Goal: Complete application form: Complete application form

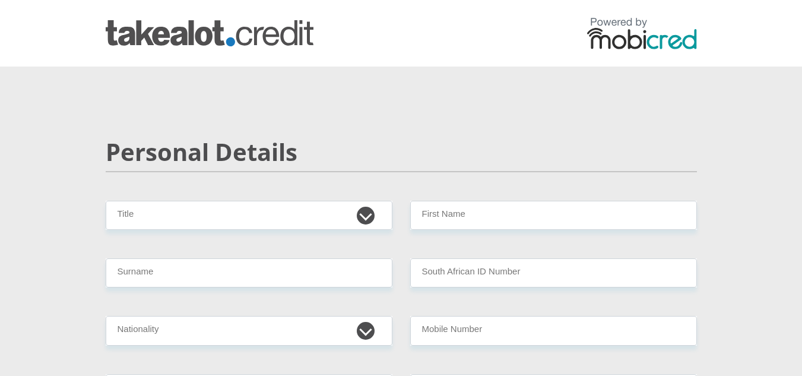
select select "Mr"
click at [106, 201] on select "Mr Ms Mrs Dr [PERSON_NAME]" at bounding box center [249, 215] width 287 height 29
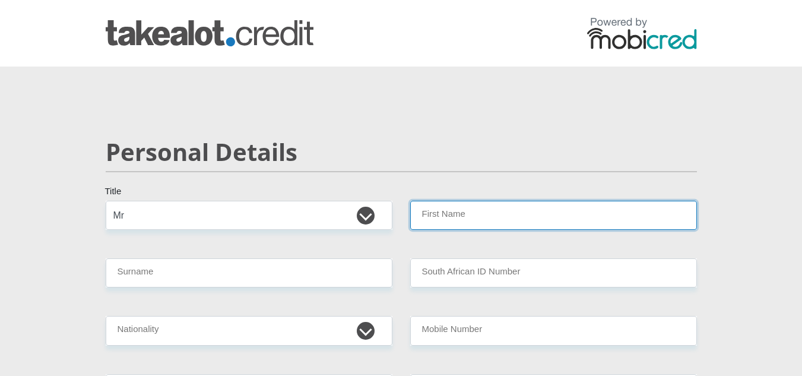
click at [431, 216] on input "First Name" at bounding box center [553, 215] width 287 height 29
type input "[PERSON_NAME]"
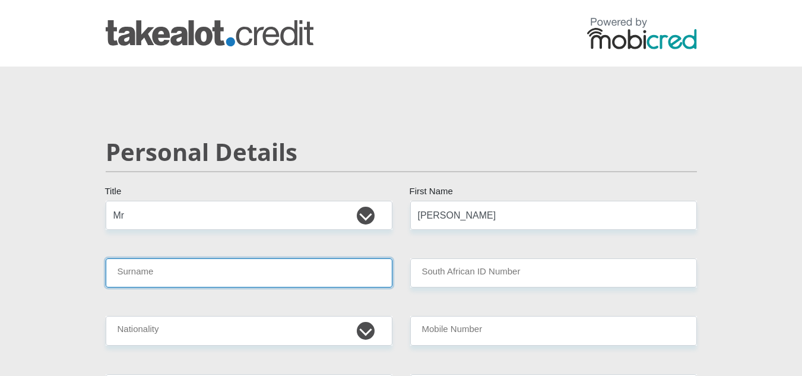
type input "Maretlwa"
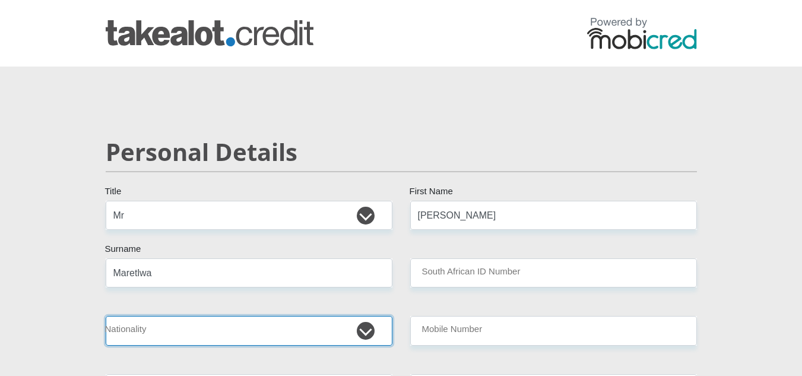
select select "ZAF"
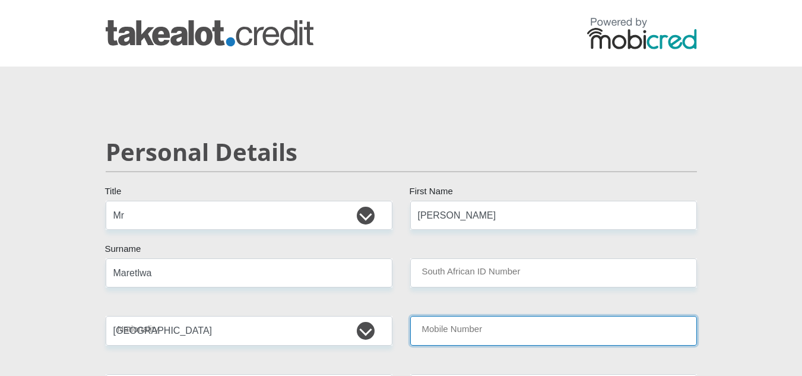
type input "0846806263"
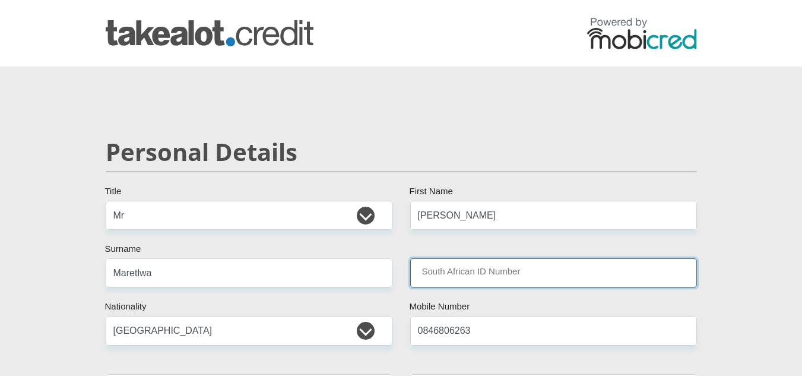
click at [464, 281] on input "South African ID Number" at bounding box center [553, 272] width 287 height 29
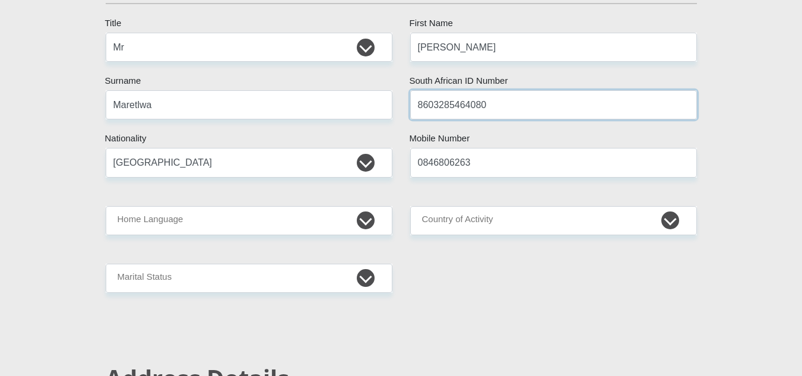
scroll to position [169, 0]
type input "8603285464080"
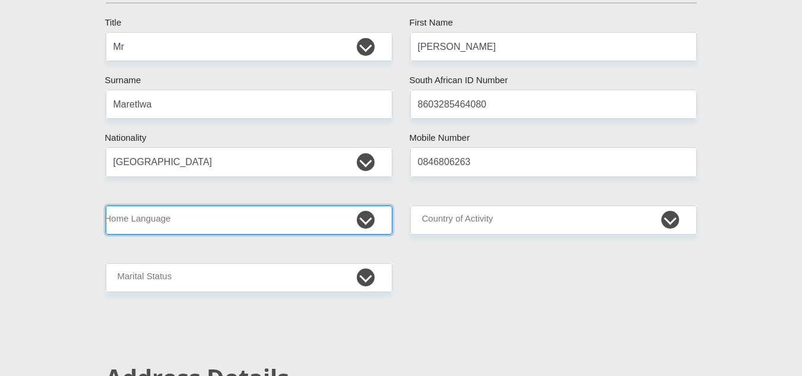
click at [345, 223] on select "Afrikaans English Sepedi South Ndebele Southern Sotho Swati Tsonga Tswana Venda…" at bounding box center [249, 219] width 287 height 29
select select "tsn"
click at [106, 205] on select "Afrikaans English Sepedi South Ndebele Southern Sotho Swati Tsonga Tswana Venda…" at bounding box center [249, 219] width 287 height 29
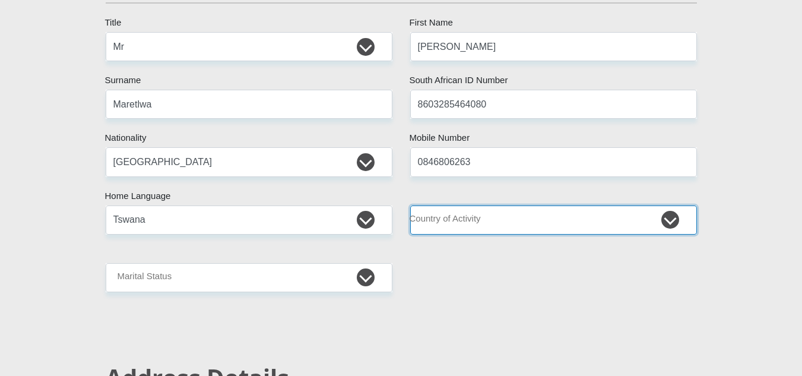
click at [466, 215] on select "[GEOGRAPHIC_DATA] [GEOGRAPHIC_DATA] [GEOGRAPHIC_DATA] [GEOGRAPHIC_DATA] [GEOGRA…" at bounding box center [553, 219] width 287 height 29
select select "ZAF"
click at [410, 205] on select "[GEOGRAPHIC_DATA] [GEOGRAPHIC_DATA] [GEOGRAPHIC_DATA] [GEOGRAPHIC_DATA] [GEOGRA…" at bounding box center [553, 219] width 287 height 29
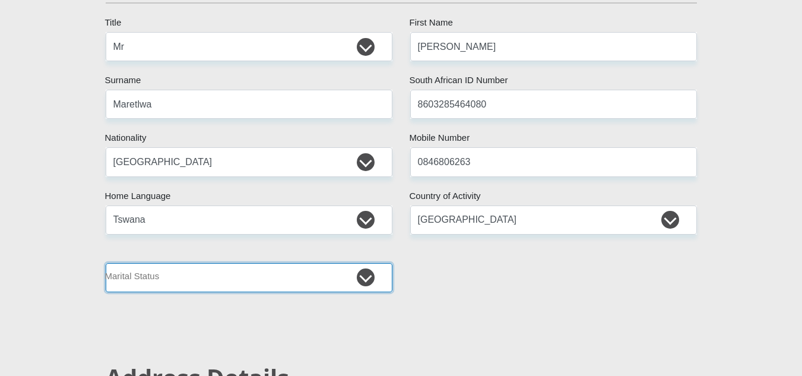
click at [263, 278] on select "Married ANC Single Divorced Widowed Married COP or Customary Law" at bounding box center [249, 277] width 287 height 29
select select "2"
click at [106, 263] on select "Married ANC Single Divorced Widowed Married COP or Customary Law" at bounding box center [249, 277] width 287 height 29
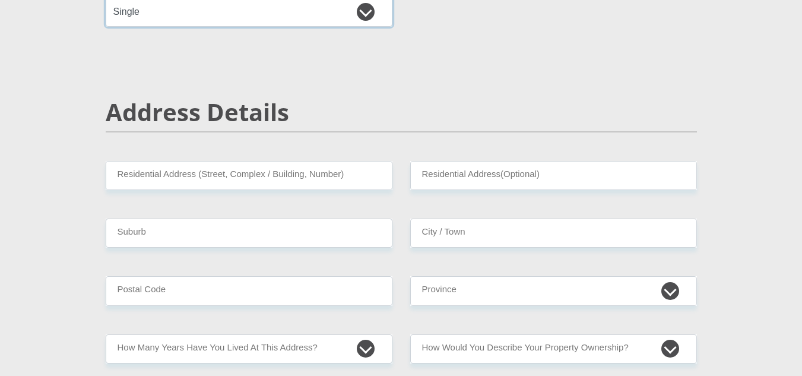
scroll to position [436, 0]
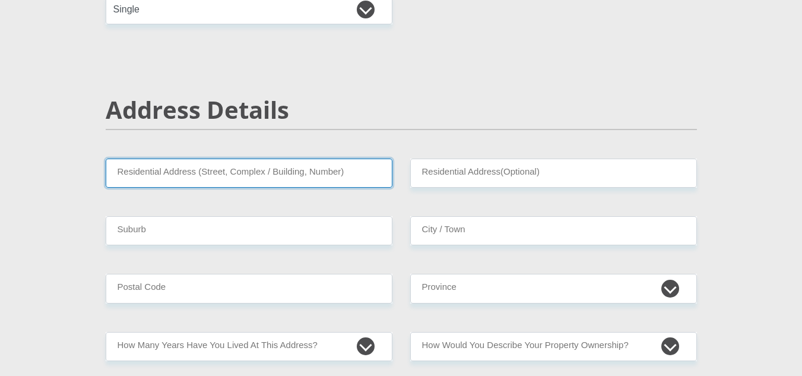
click at [225, 175] on input "Residential Address (Street, Complex / Building, Number)" at bounding box center [249, 172] width 287 height 29
type input "[GEOGRAPHIC_DATA] [GEOGRAPHIC_DATA]"
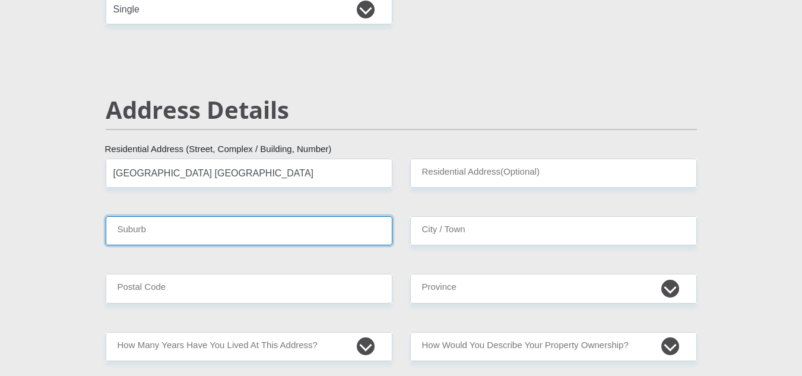
type input "Roodeport"
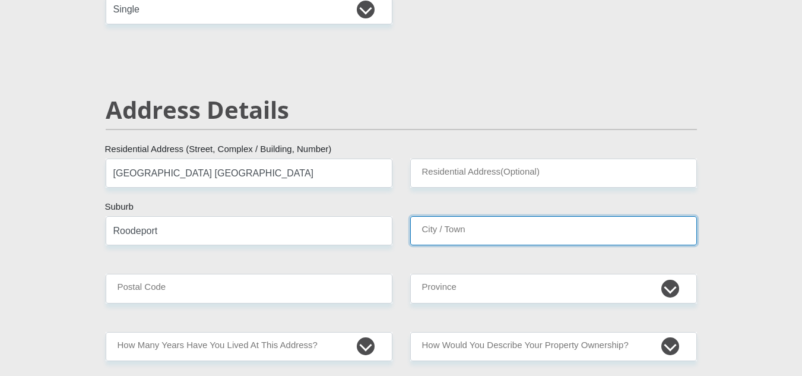
type input "Roodeport"
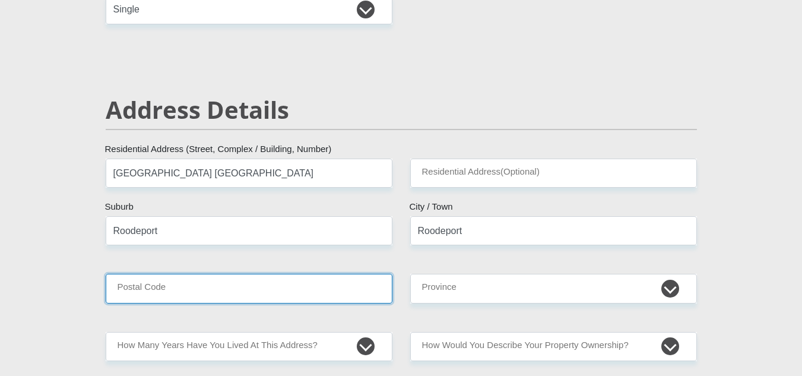
type input "2188"
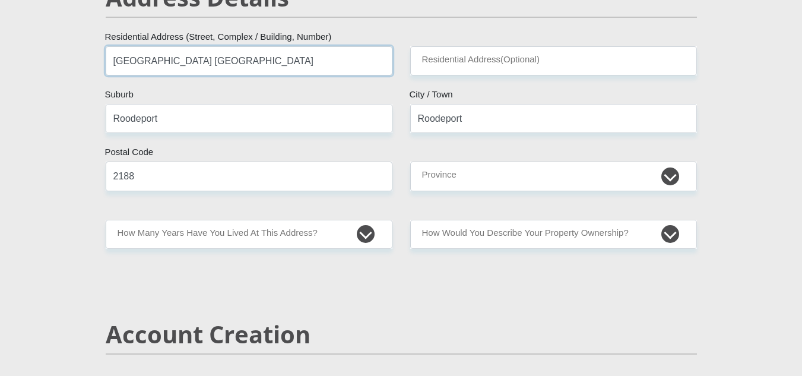
scroll to position [552, 0]
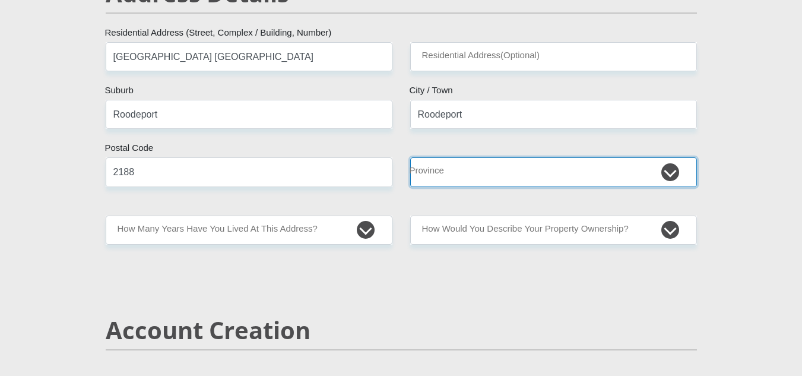
click at [449, 172] on select "Eastern Cape Free State [GEOGRAPHIC_DATA] [GEOGRAPHIC_DATA][DATE] [GEOGRAPHIC_D…" at bounding box center [553, 171] width 287 height 29
select select "Gauteng"
click at [410, 157] on select "Eastern Cape Free State [GEOGRAPHIC_DATA] [GEOGRAPHIC_DATA][DATE] [GEOGRAPHIC_D…" at bounding box center [553, 171] width 287 height 29
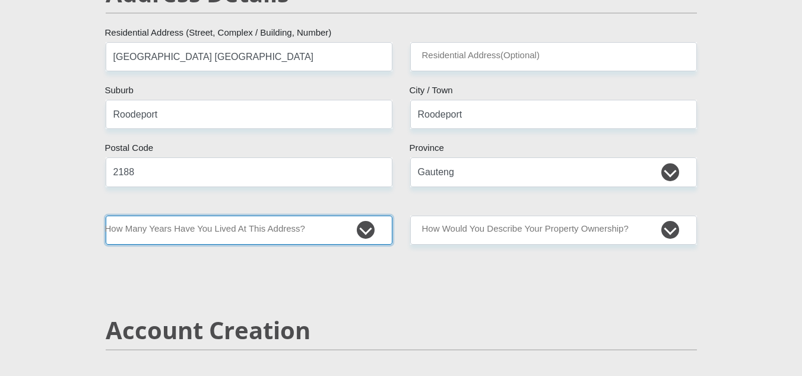
click at [318, 236] on select "less than 1 year 1-3 years 3-5 years 5+ years" at bounding box center [249, 229] width 287 height 29
select select "5"
click at [106, 215] on select "less than 1 year 1-3 years 3-5 years 5+ years" at bounding box center [249, 229] width 287 height 29
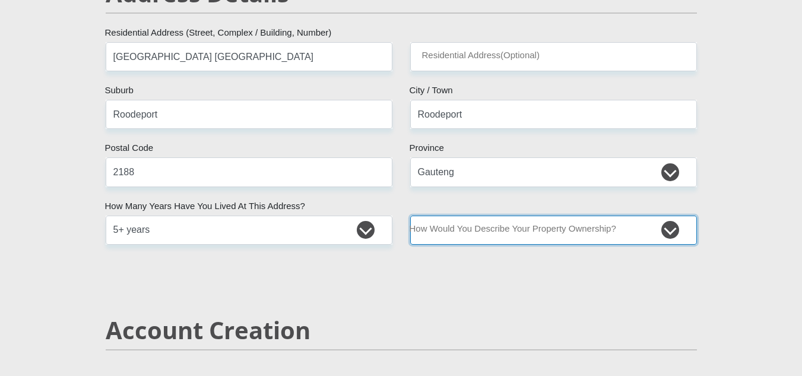
click at [513, 229] on select "Owned Rented Family Owned Company Dwelling" at bounding box center [553, 229] width 287 height 29
select select "Rented"
click at [410, 215] on select "Owned Rented Family Owned Company Dwelling" at bounding box center [553, 229] width 287 height 29
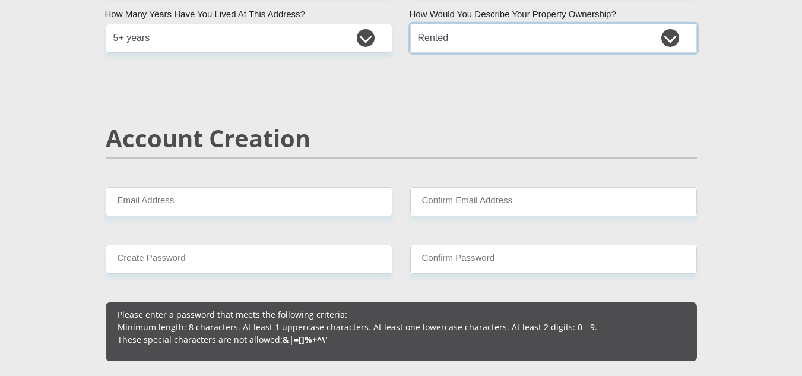
scroll to position [756, 0]
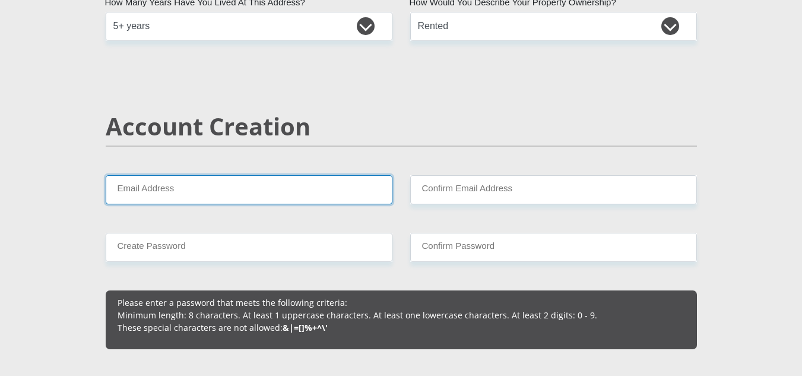
click at [348, 190] on input "Email Address" at bounding box center [249, 189] width 287 height 29
type input "[EMAIL_ADDRESS][DOMAIN_NAME]"
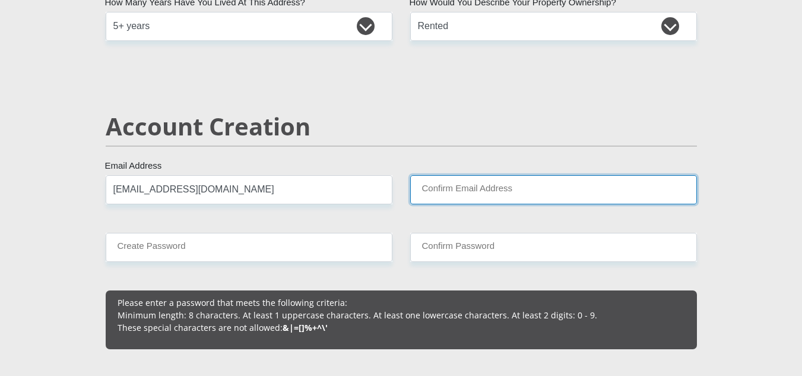
type input "[EMAIL_ADDRESS][DOMAIN_NAME]"
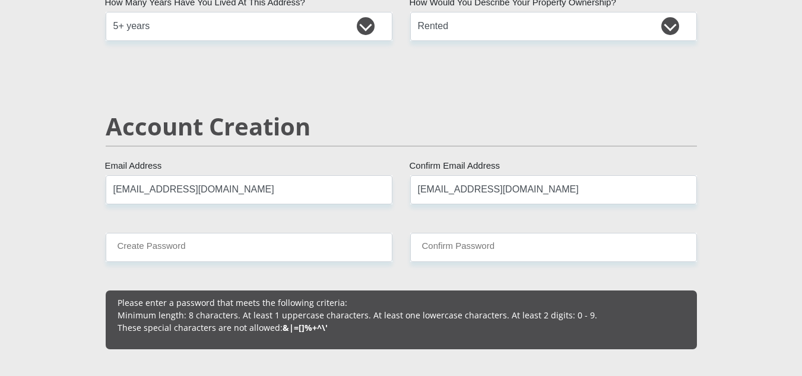
type input "0846806263"
type input "[PERSON_NAME]"
type input "Maretlwa"
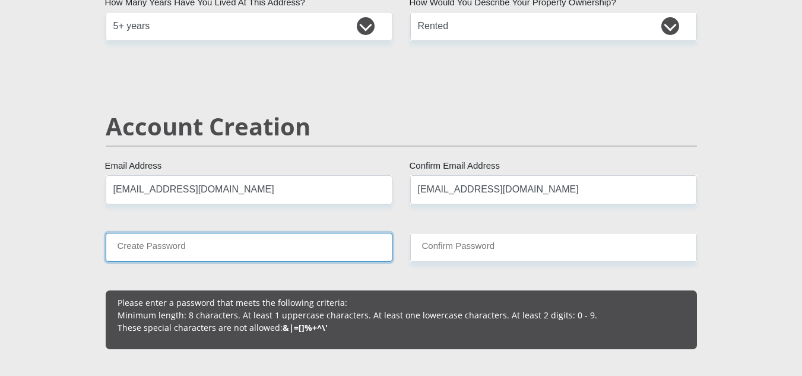
click at [259, 242] on input "Create Password" at bounding box center [249, 247] width 287 height 29
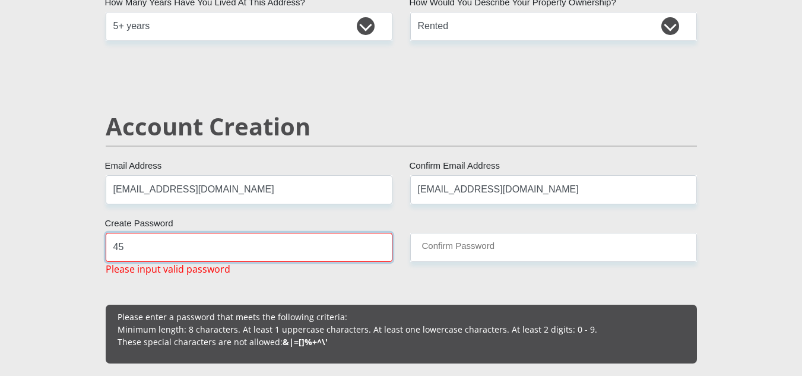
type input "4"
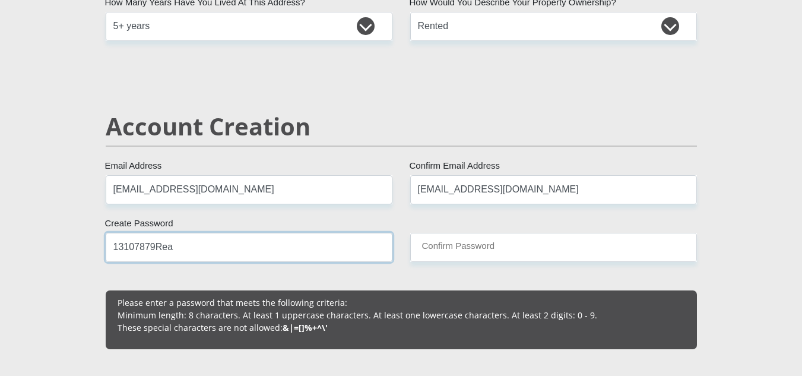
type input "13107879Rea"
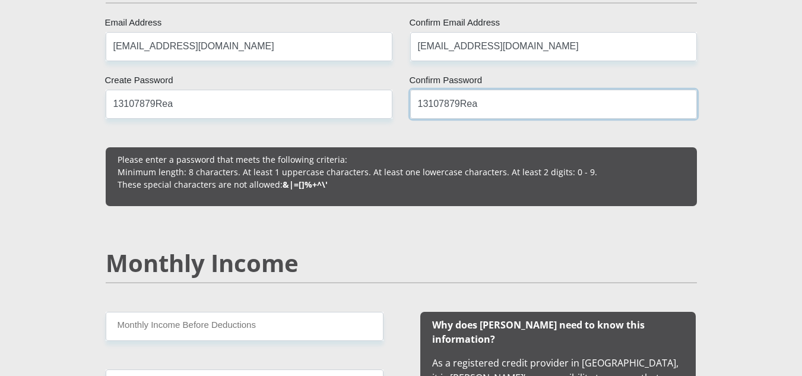
scroll to position [1009, 0]
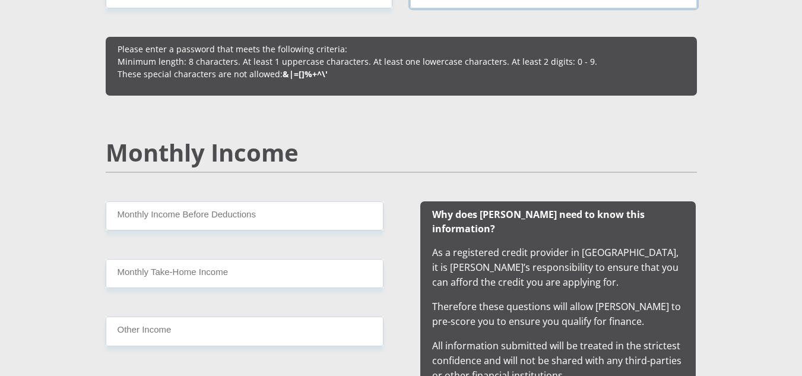
type input "13107879Rea"
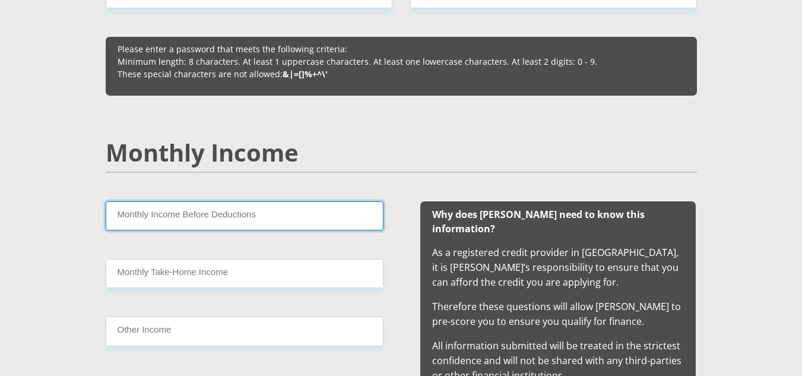
click at [286, 218] on input "Monthly Income Before Deductions" at bounding box center [245, 215] width 278 height 29
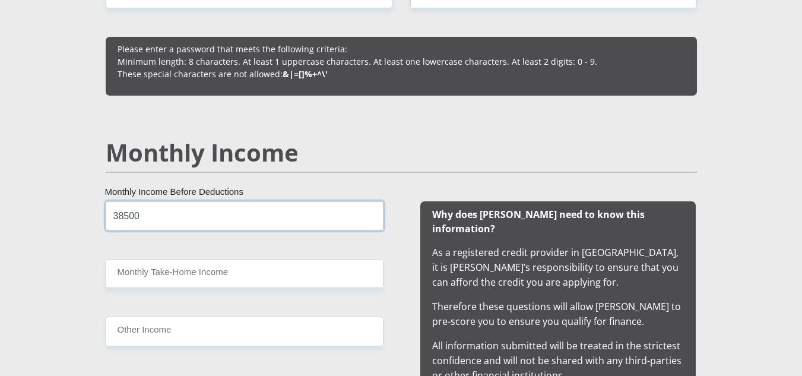
type input "38500"
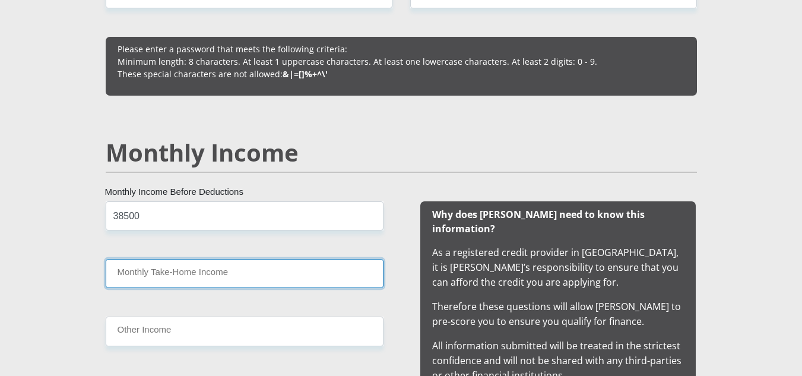
click at [259, 273] on input "Monthly Take-Home Income" at bounding box center [245, 273] width 278 height 29
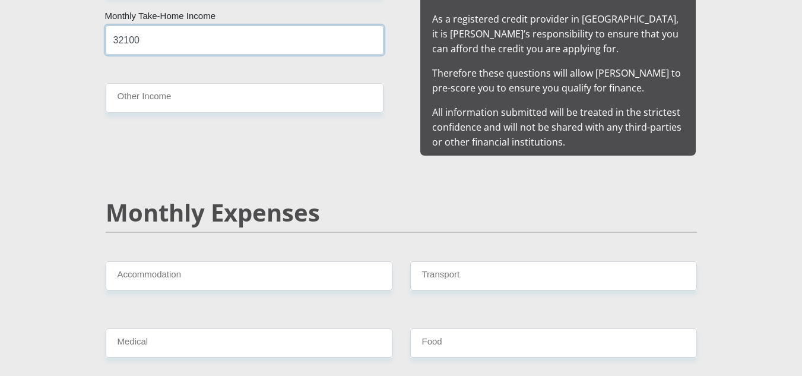
scroll to position [1243, 0]
type input "32100"
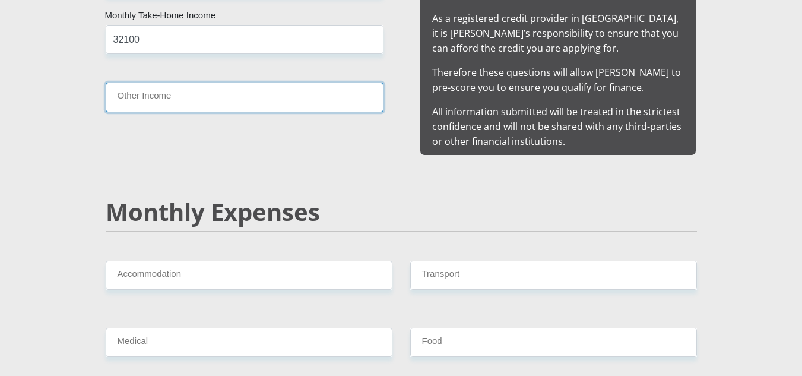
click at [264, 103] on input "Other Income" at bounding box center [245, 96] width 278 height 29
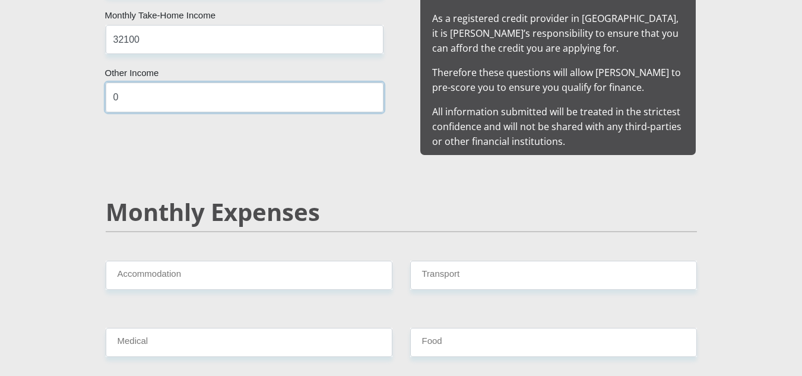
type input "0"
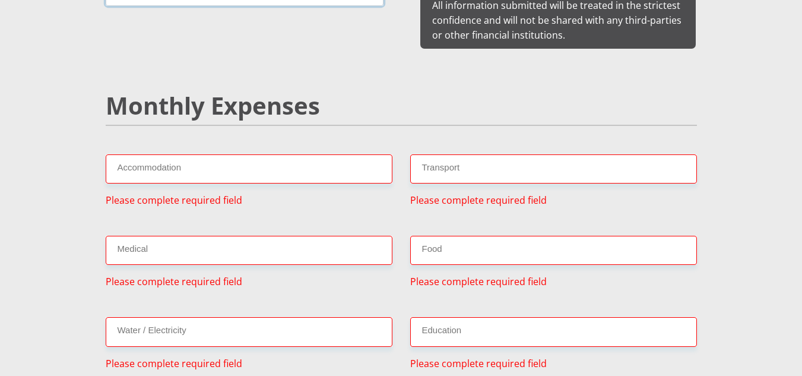
scroll to position [1350, 0]
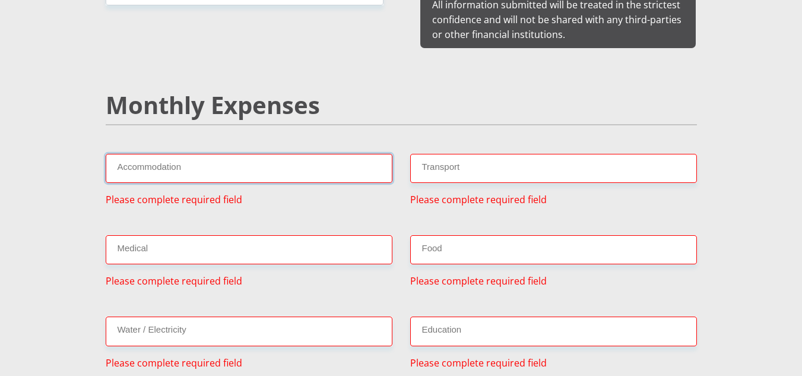
click at [307, 166] on input "Accommodation" at bounding box center [249, 168] width 287 height 29
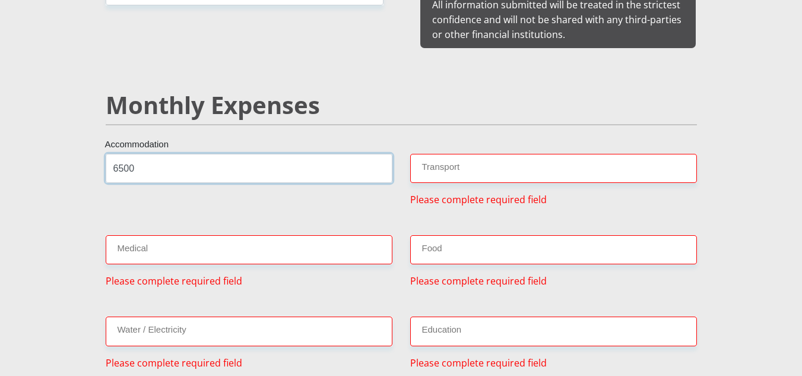
type input "6500"
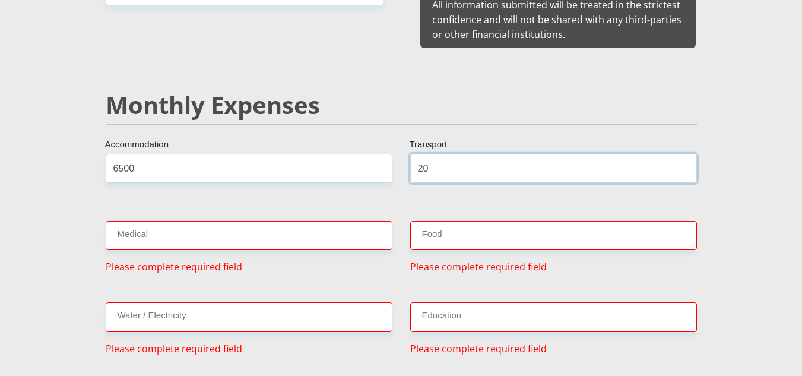
type input "2"
type input "1500"
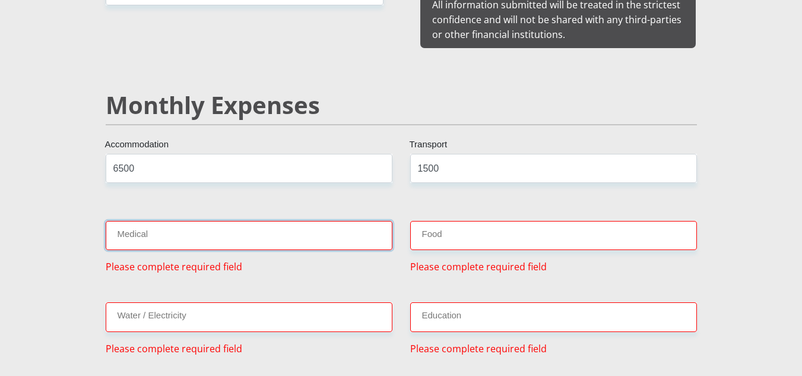
click at [287, 225] on input "Medical" at bounding box center [249, 235] width 287 height 29
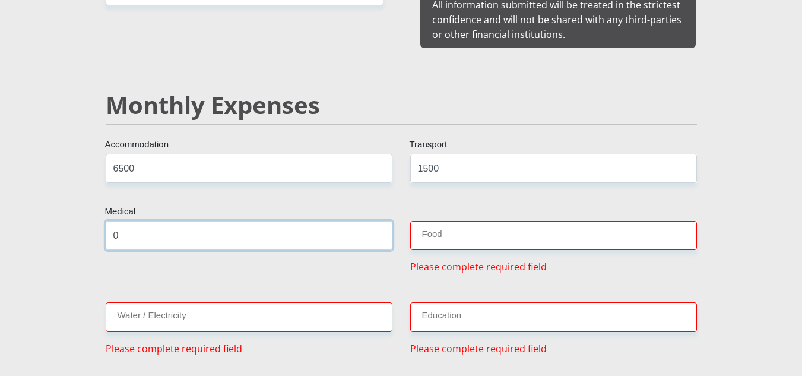
type input "0"
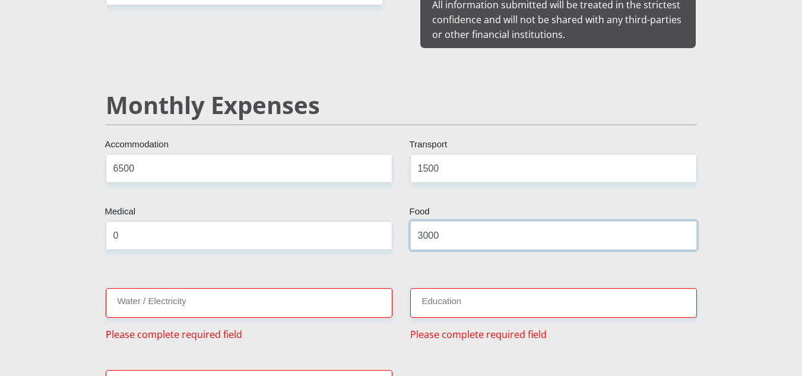
type input "3000"
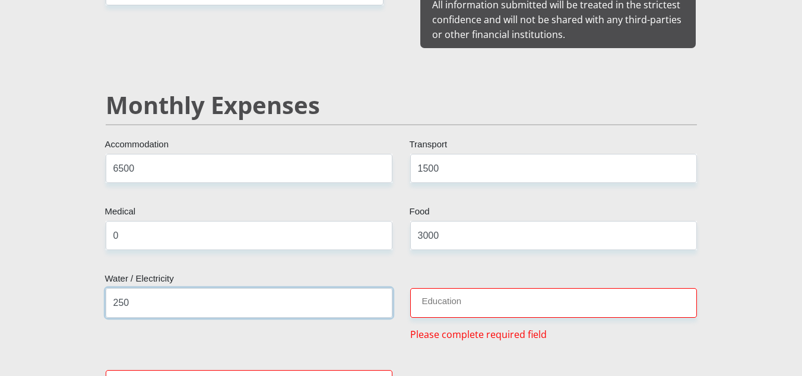
type input "250"
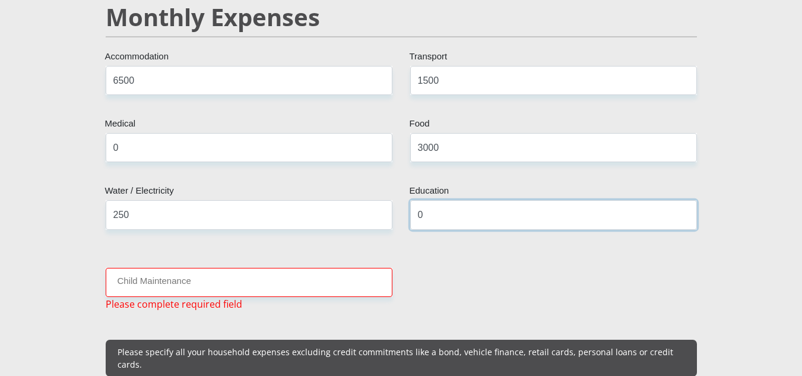
scroll to position [1438, 0]
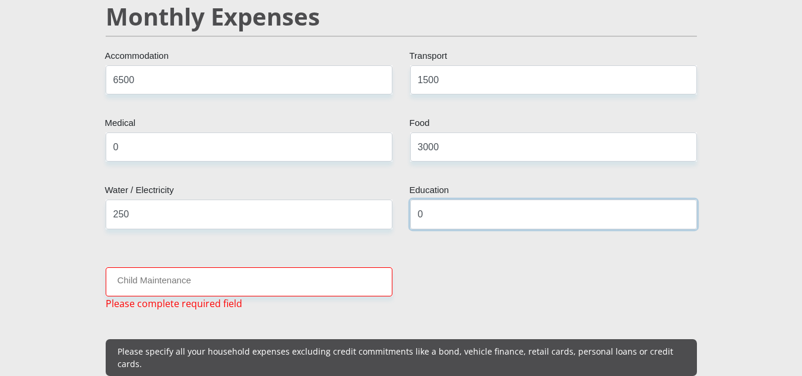
type input "0"
click at [272, 269] on input "Child Maintenance" at bounding box center [249, 281] width 287 height 29
type input "0"
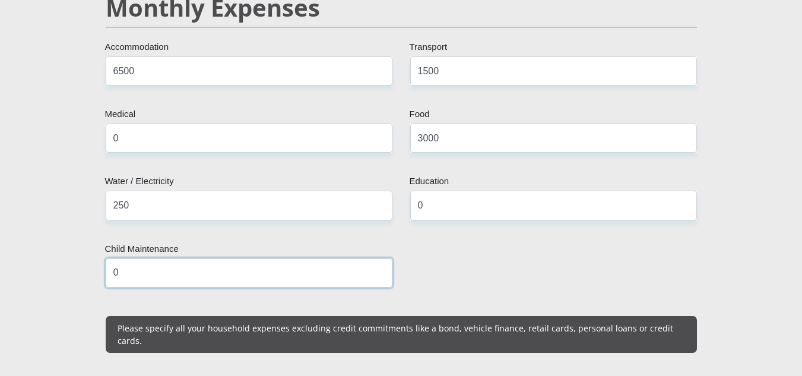
scroll to position [1448, 0]
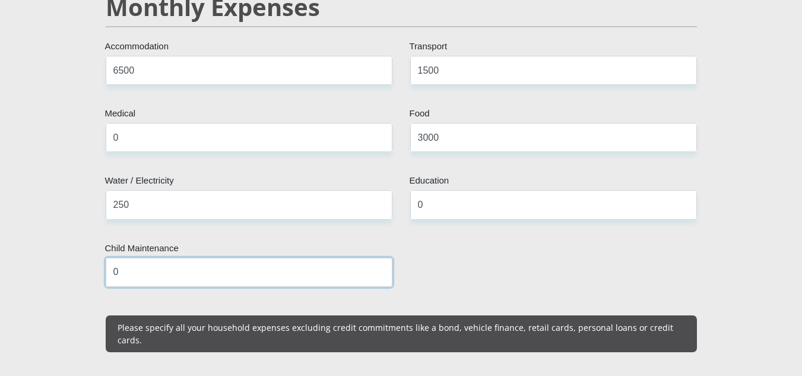
click at [272, 269] on input "0" at bounding box center [249, 272] width 287 height 29
drag, startPoint x: 257, startPoint y: 264, endPoint x: 117, endPoint y: 261, distance: 139.5
click at [117, 261] on input "0" at bounding box center [249, 272] width 287 height 29
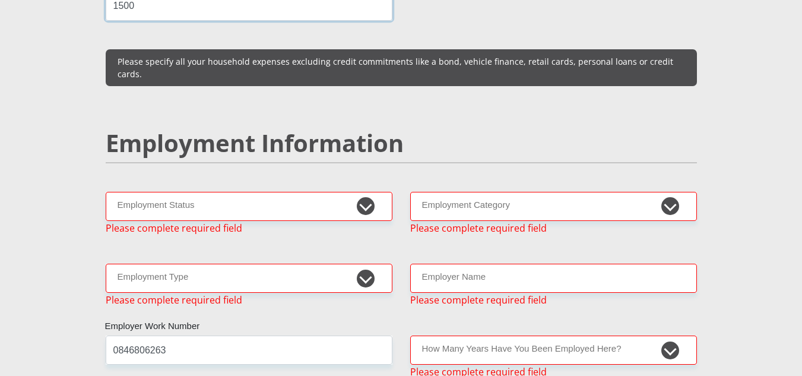
scroll to position [1714, 0]
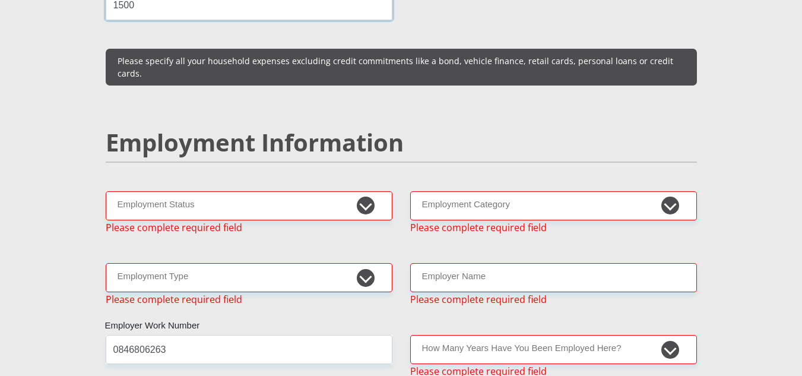
type input "1500"
click at [156, 191] on select "Permanent/Full-time Part-time/Casual [DEMOGRAPHIC_DATA] Worker Self-Employed Ho…" at bounding box center [249, 205] width 287 height 29
select select "1"
click at [106, 191] on select "Permanent/Full-time Part-time/Casual [DEMOGRAPHIC_DATA] Worker Self-Employed Ho…" at bounding box center [249, 205] width 287 height 29
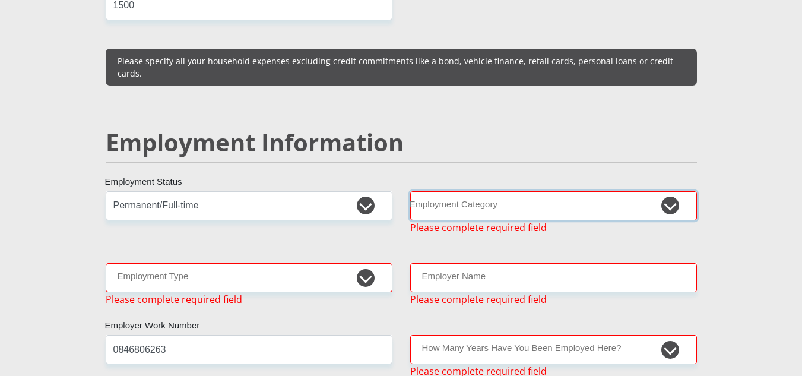
click at [427, 191] on select "AGRICULTURE ALCOHOL & TOBACCO CONSTRUCTION MATERIALS METALLURGY EQUIPMENT FOR R…" at bounding box center [553, 205] width 287 height 29
click at [458, 221] on div "Mr Ms Mrs Dr [PERSON_NAME] Title [PERSON_NAME] First Name Maretlwa Surname 8603…" at bounding box center [401, 235] width 609 height 3499
click at [493, 191] on select "AGRICULTURE ALCOHOL & TOBACCO CONSTRUCTION MATERIALS METALLURGY EQUIPMENT FOR R…" at bounding box center [553, 205] width 287 height 29
select select "54"
click at [410, 191] on select "AGRICULTURE ALCOHOL & TOBACCO CONSTRUCTION MATERIALS METALLURGY EQUIPMENT FOR R…" at bounding box center [553, 205] width 287 height 29
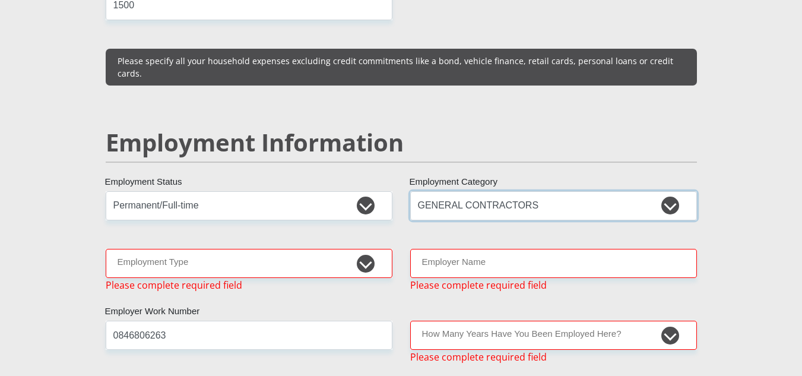
scroll to position [1825, 0]
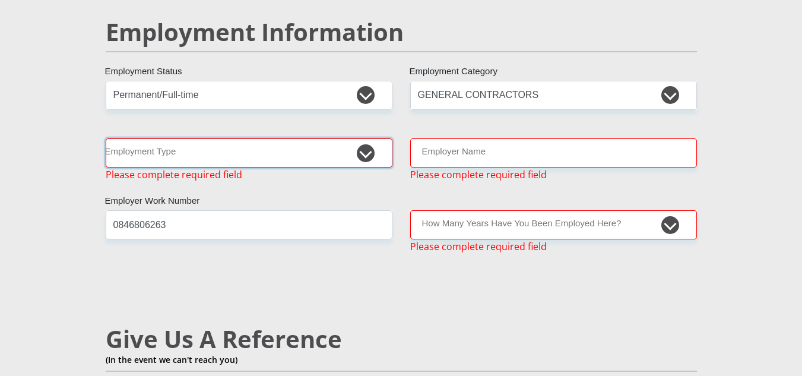
click at [354, 138] on select "College/Lecturer Craft Seller Creative Driver Executive Farmer Forces - Non Com…" at bounding box center [249, 152] width 287 height 29
select select "Unknown/Other"
click at [106, 138] on select "College/Lecturer Craft Seller Creative Driver Executive Farmer Forces - Non Com…" at bounding box center [249, 152] width 287 height 29
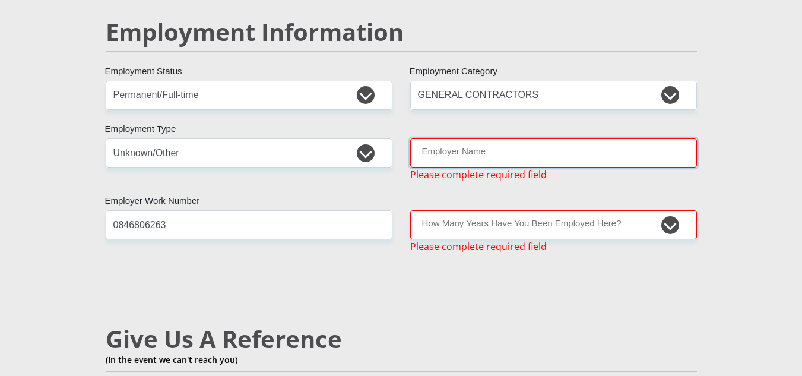
click at [452, 138] on input "Employer Name" at bounding box center [553, 152] width 287 height 29
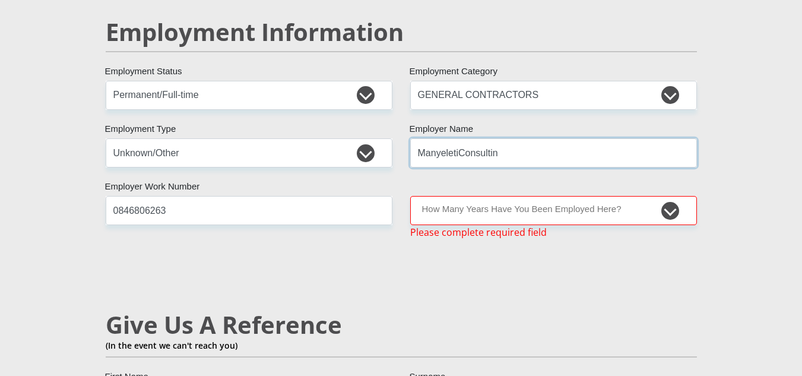
type input "ManyeletiConsultin"
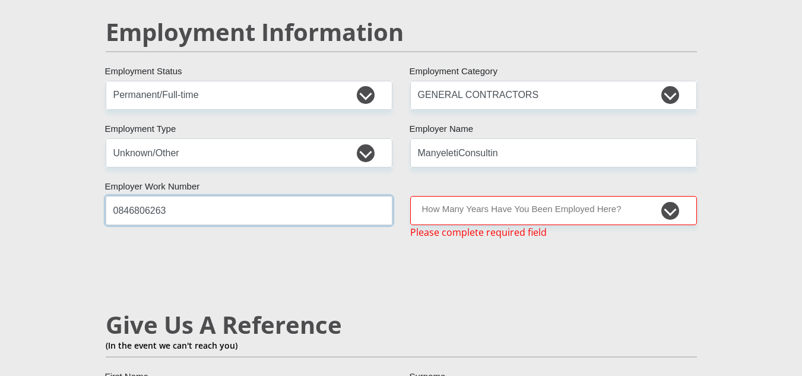
drag, startPoint x: 296, startPoint y: 188, endPoint x: 86, endPoint y: 151, distance: 212.6
click at [86, 151] on div "Personal Details Mr Ms Mrs Dr [PERSON_NAME] Title [PERSON_NAME] First Name Mare…" at bounding box center [401, 119] width 676 height 3670
type input "0114755863"
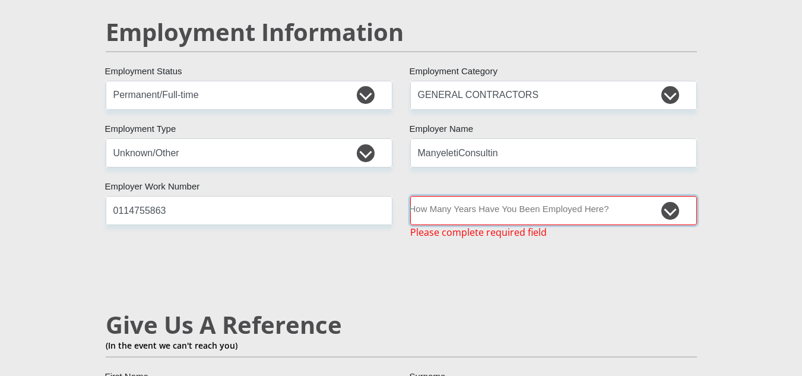
click at [462, 196] on select "less than 1 year 1-3 years 3-5 years 5+ years" at bounding box center [553, 210] width 287 height 29
select select "60"
click at [410, 196] on select "less than 1 year 1-3 years 3-5 years 5+ years" at bounding box center [553, 210] width 287 height 29
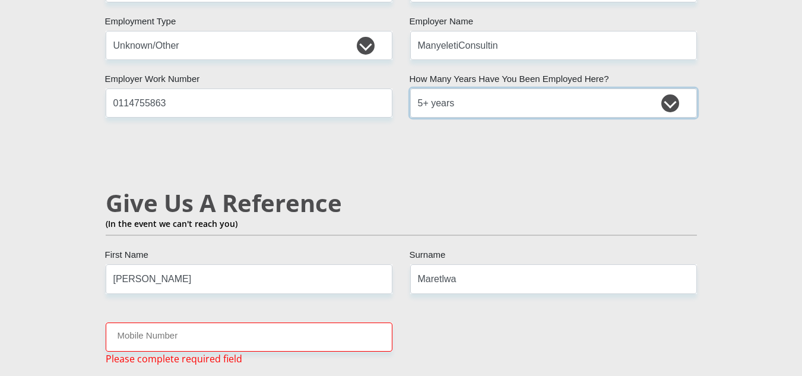
scroll to position [1936, 0]
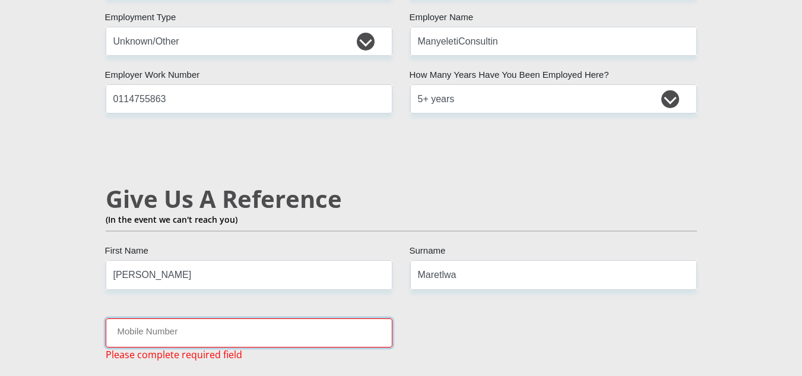
click at [304, 318] on input "Mobile Number" at bounding box center [249, 332] width 287 height 29
type input "0846806263"
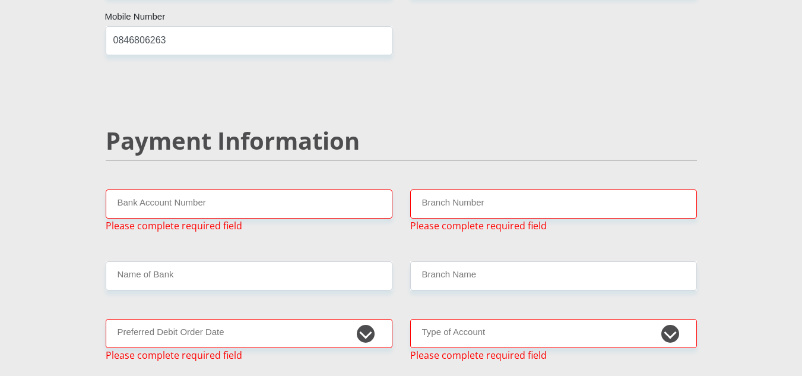
scroll to position [2229, 0]
click at [236, 189] on input "Bank Account Number" at bounding box center [249, 203] width 287 height 29
paste input "5100 3824 850"
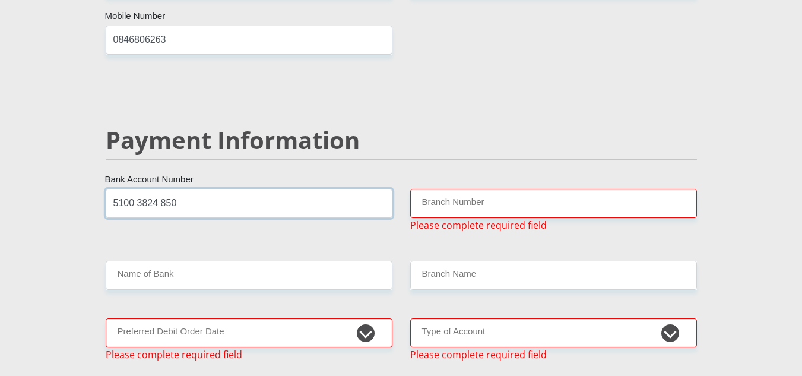
click at [138, 189] on input "5100 3824 850" at bounding box center [249, 203] width 287 height 29
type input "51003824850"
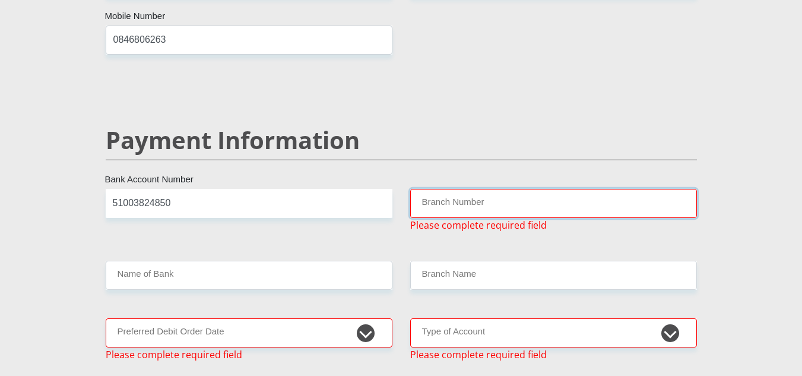
click at [446, 189] on input "Branch Number" at bounding box center [553, 203] width 287 height 29
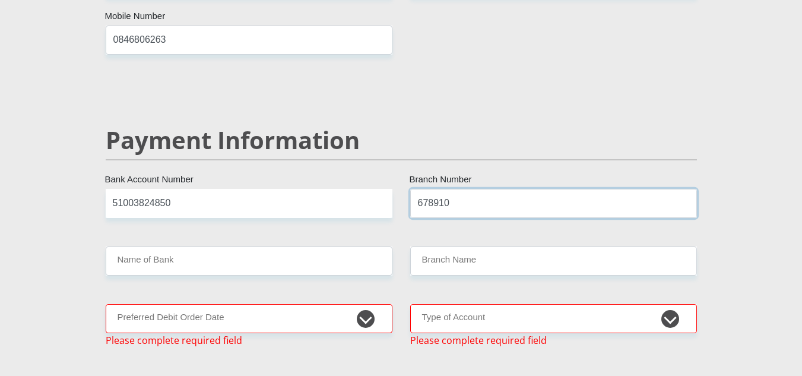
type input "678910"
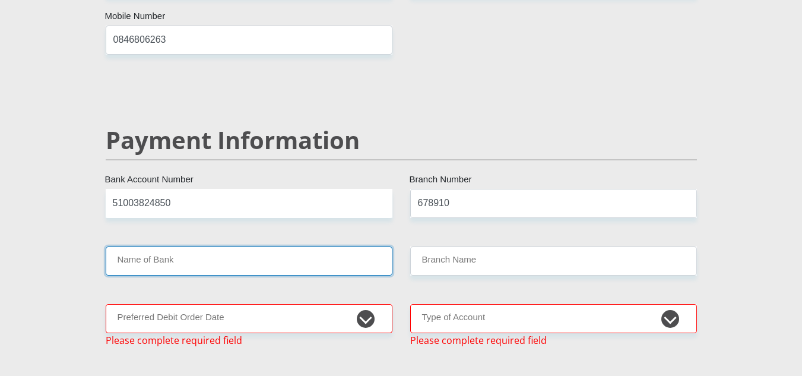
type input "TYME BANK LIMITED"
type input "TYME ROSEBANK"
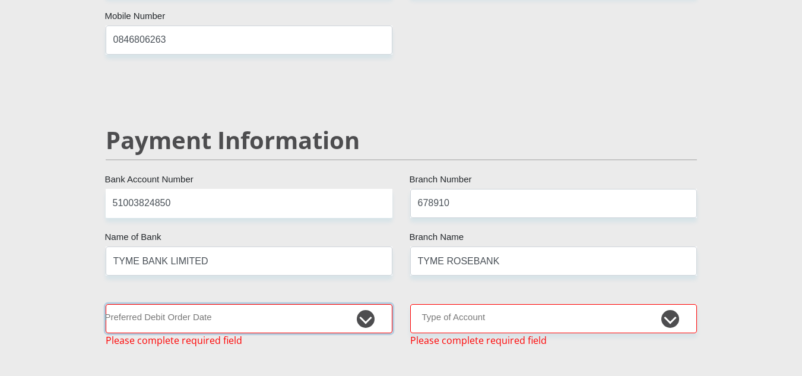
click at [340, 304] on select "1st 2nd 3rd 4th 5th 7th 18th 19th 20th 21st 22nd 23rd 24th 25th 26th 27th 28th …" at bounding box center [249, 318] width 287 height 29
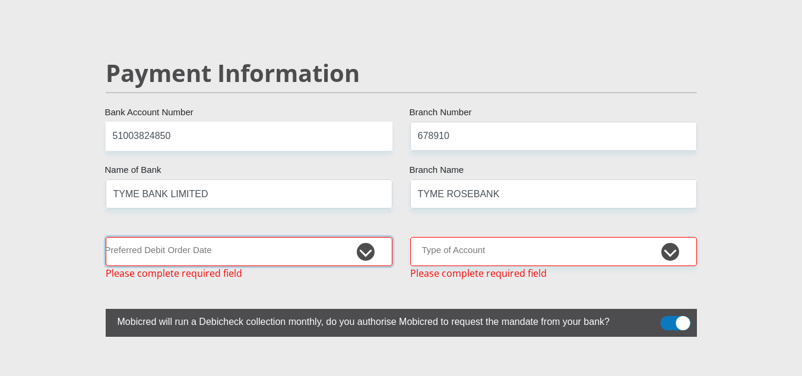
scroll to position [2296, 0]
click at [328, 236] on select "1st 2nd 3rd 4th 5th 7th 18th 19th 20th 21st 22nd 23rd 24th 25th 26th 27th 28th …" at bounding box center [249, 250] width 287 height 29
select select "5"
click at [106, 236] on select "1st 2nd 3rd 4th 5th 7th 18th 19th 20th 21st 22nd 23rd 24th 25th 26th 27th 28th …" at bounding box center [249, 250] width 287 height 29
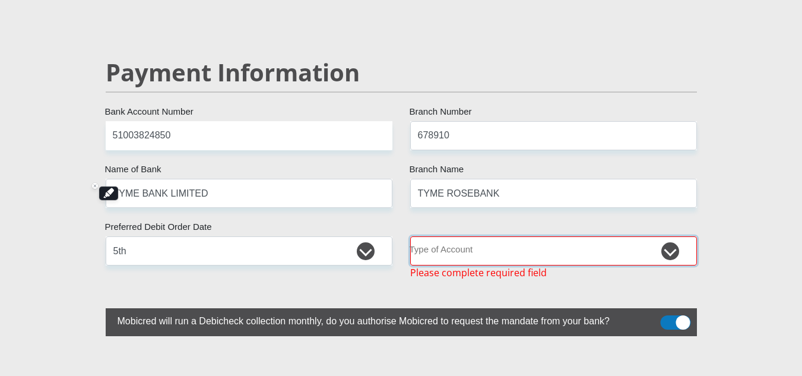
click at [482, 236] on select "Cheque Savings" at bounding box center [553, 250] width 287 height 29
select select "SAV"
click at [410, 236] on select "Cheque Savings" at bounding box center [553, 250] width 287 height 29
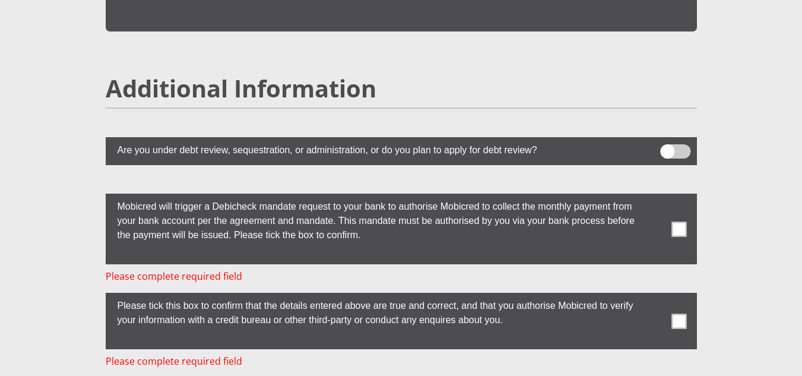
scroll to position [3192, 0]
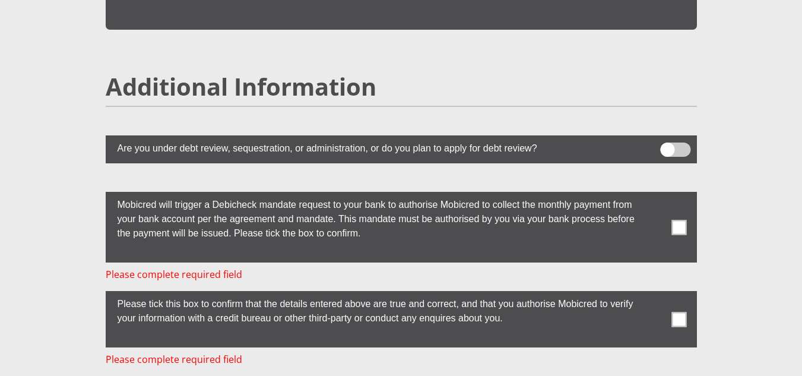
click at [683, 220] on span at bounding box center [678, 227] width 15 height 15
click at [655, 195] on input "checkbox" at bounding box center [655, 195] width 0 height 0
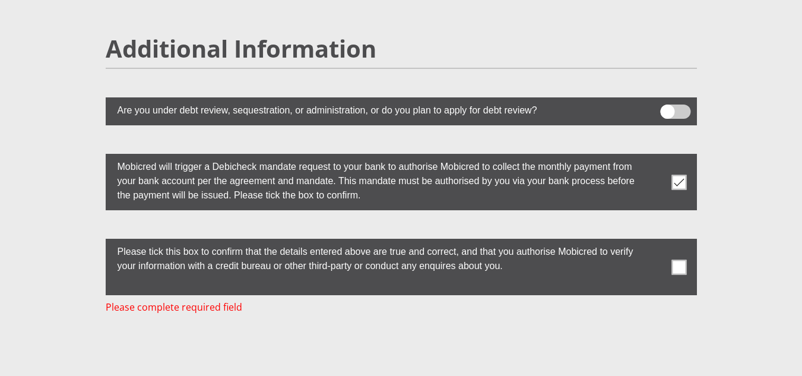
scroll to position [3231, 0]
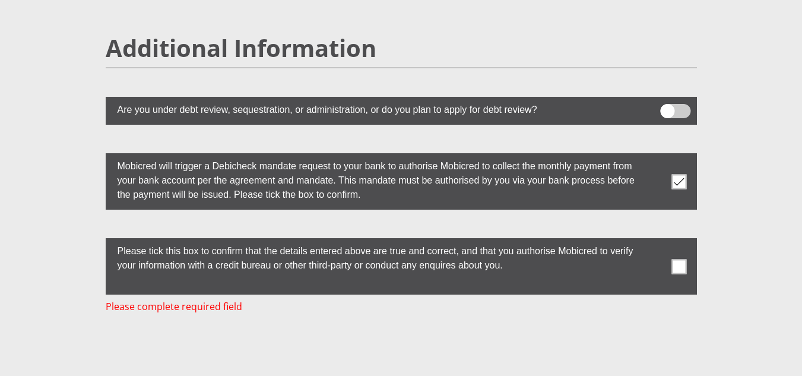
click at [679, 259] on span at bounding box center [678, 266] width 15 height 15
click at [655, 241] on input "checkbox" at bounding box center [655, 241] width 0 height 0
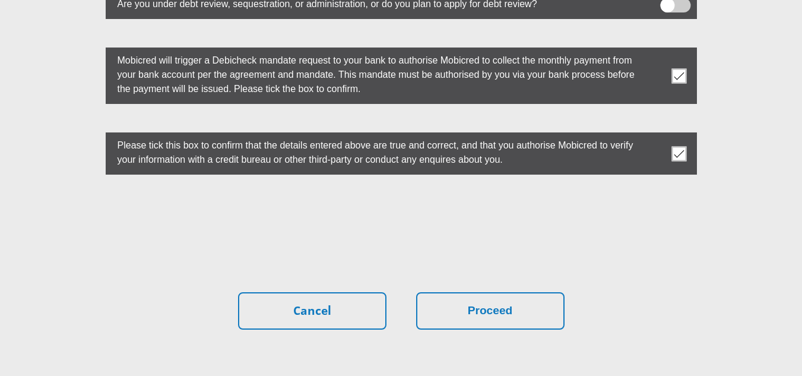
scroll to position [3341, 0]
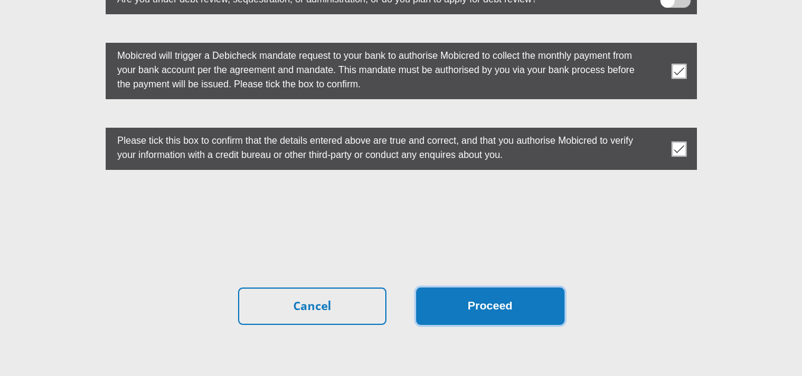
click at [463, 287] on button "Proceed" at bounding box center [490, 305] width 148 height 37
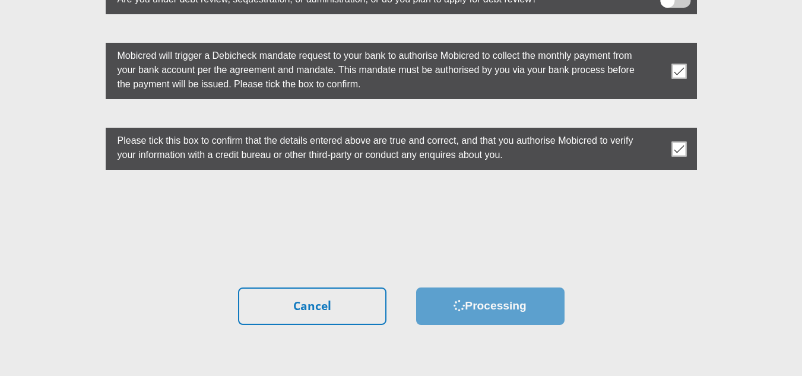
scroll to position [0, 0]
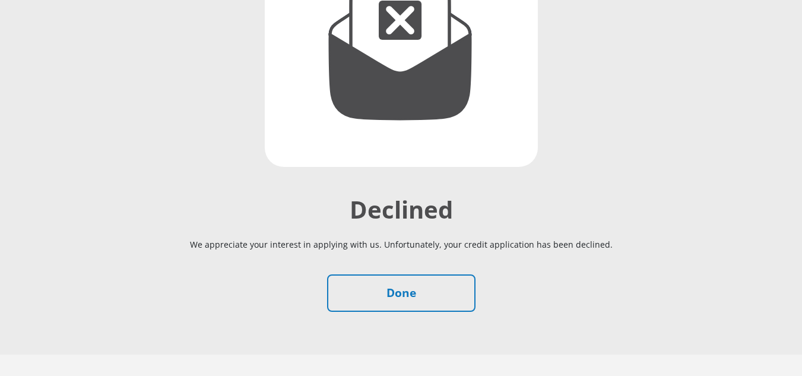
scroll to position [215, 0]
